Goal: Check status: Check status

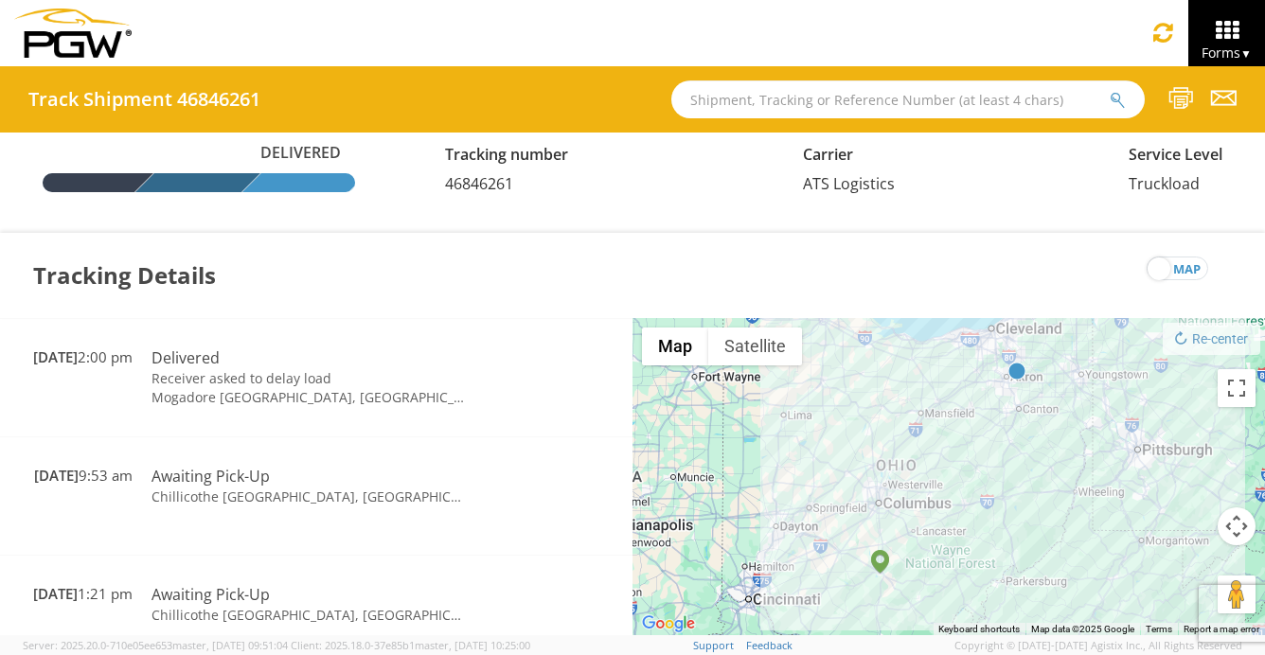
click at [742, 108] on input "text" at bounding box center [907, 99] width 473 height 38
type input "669076"
click at [1121, 98] on icon "submit" at bounding box center [1117, 100] width 16 height 17
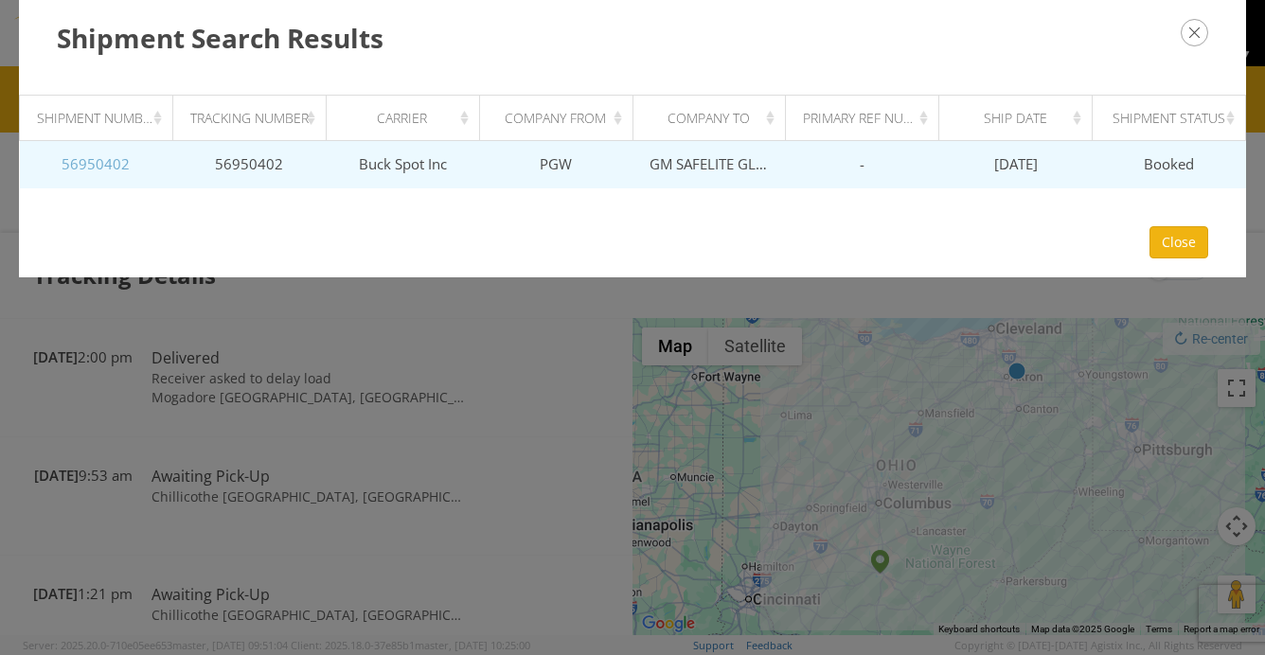
click at [112, 172] on link "56950402" at bounding box center [96, 163] width 68 height 19
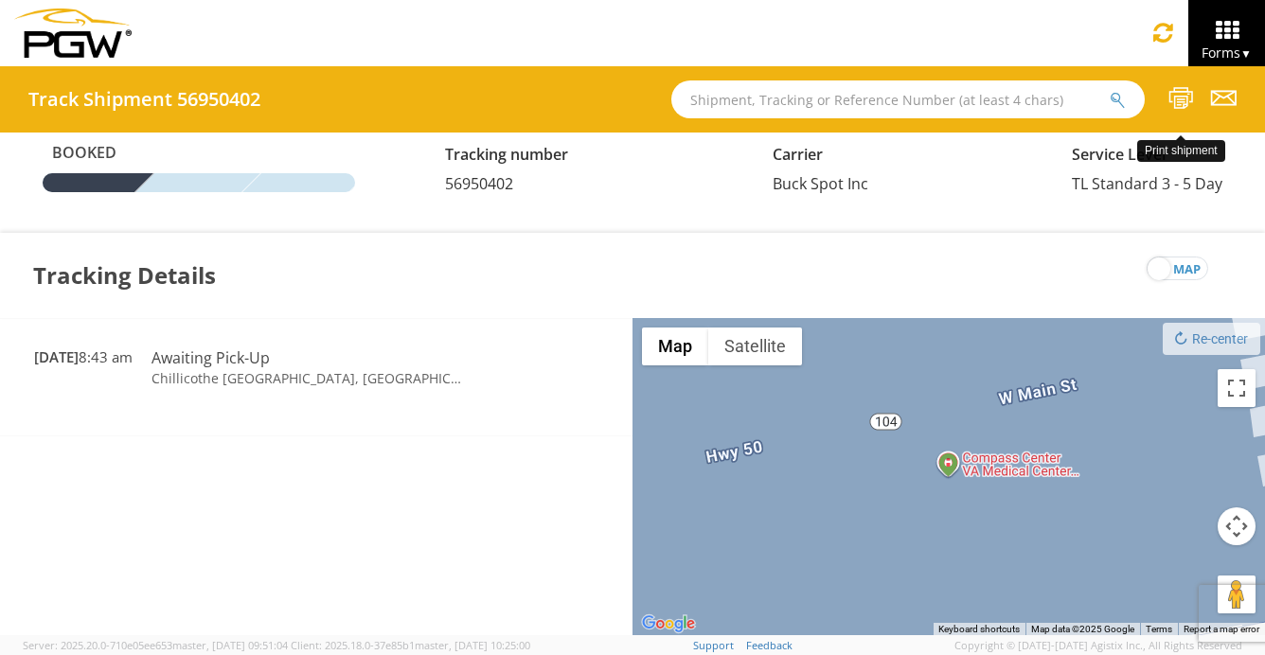
click at [1168, 95] on icon at bounding box center [1181, 98] width 26 height 24
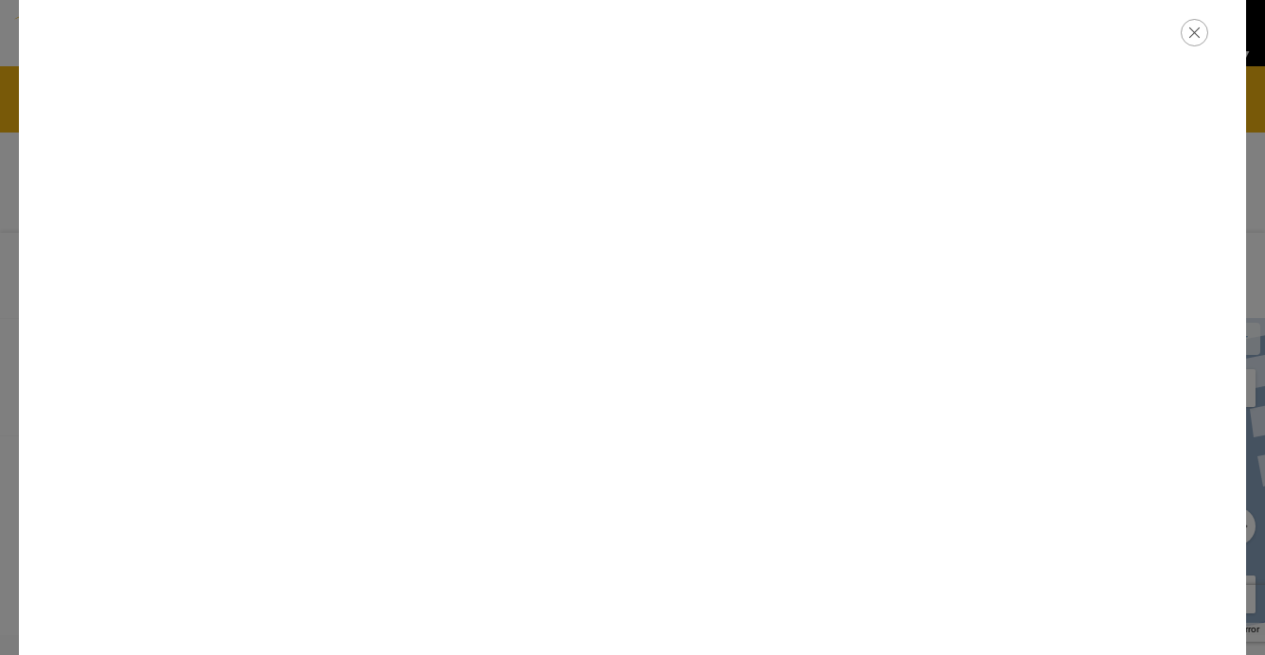
click at [1198, 31] on icon "button" at bounding box center [1193, 32] width 27 height 27
